Goal: Register for event/course

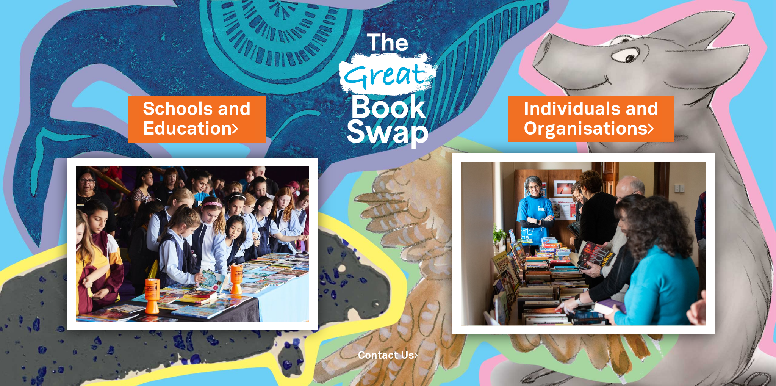
click at [533, 254] on img at bounding box center [583, 243] width 263 height 181
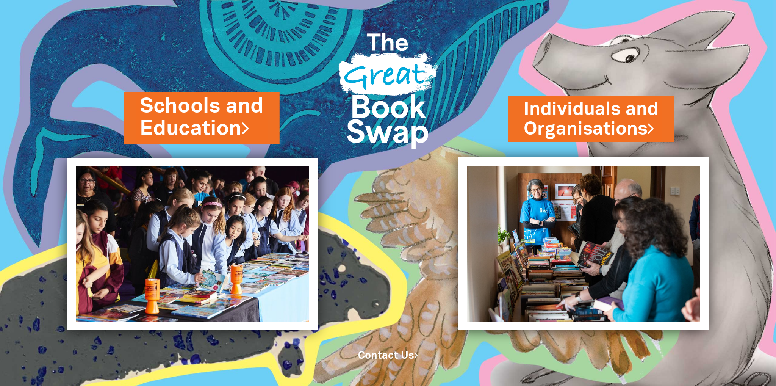
click at [222, 126] on link "Schools and Education" at bounding box center [202, 118] width 124 height 52
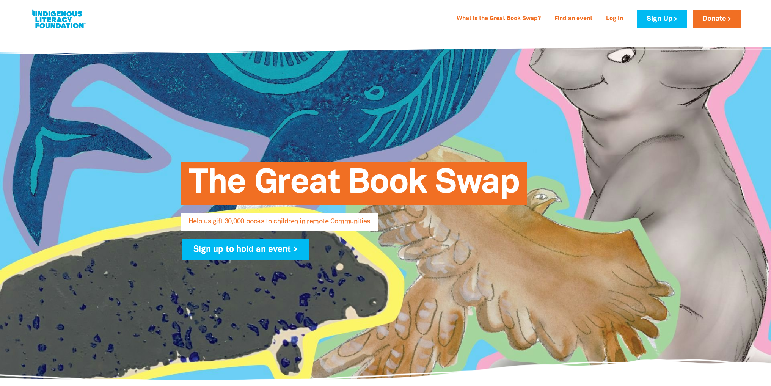
select select "AU"
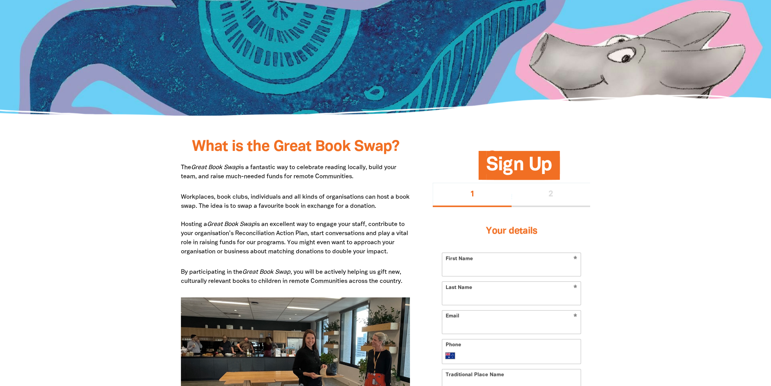
scroll to position [265, 0]
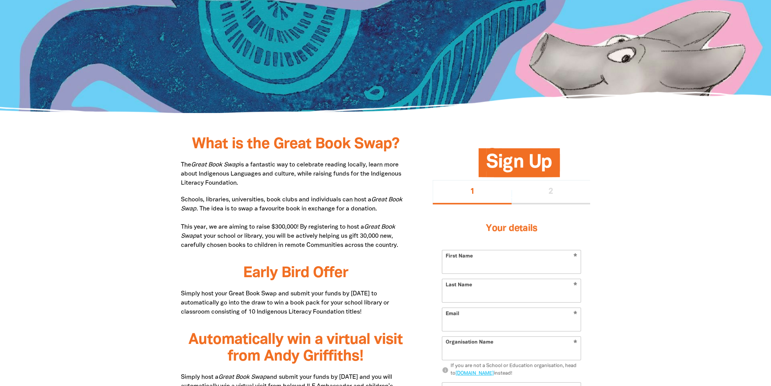
scroll to position [265, 0]
